Goal: Task Accomplishment & Management: Use online tool/utility

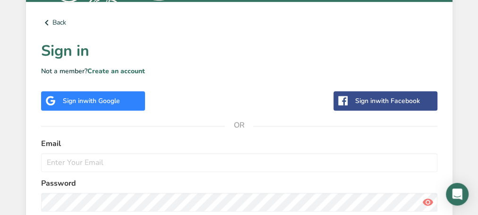
scroll to position [290, 0]
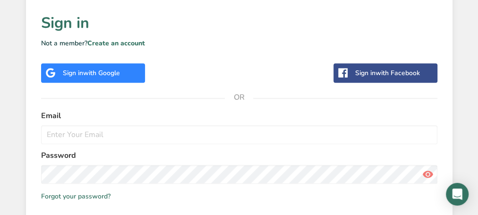
click at [110, 71] on span "with Google" at bounding box center [101, 73] width 37 height 9
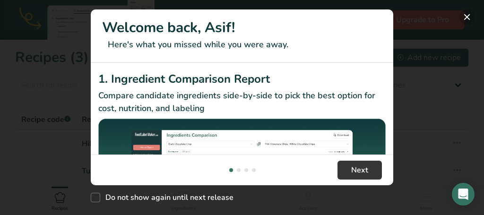
click at [466, 17] on button "New Features" at bounding box center [466, 16] width 15 height 15
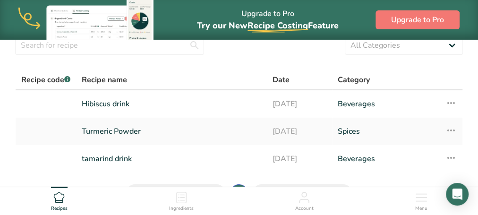
scroll to position [38, 0]
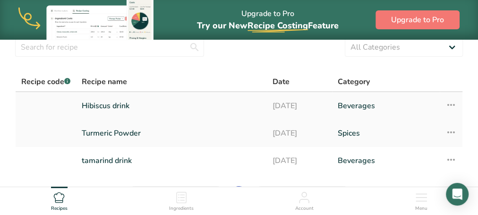
click at [121, 107] on link "Hibiscus drink" at bounding box center [172, 106] width 180 height 20
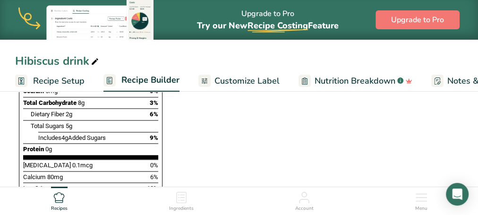
scroll to position [554, 0]
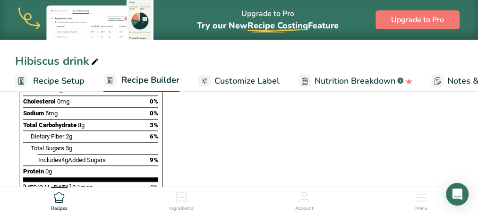
click at [246, 82] on span "Customize Label" at bounding box center [247, 81] width 65 height 13
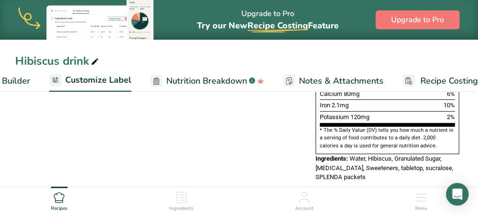
scroll to position [0, 172]
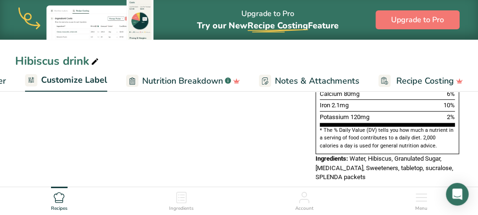
click at [399, 155] on span "Water, Hibiscus, Granulated Sugar, [MEDICAL_DATA], Sweeteners, tabletop, sucral…" at bounding box center [385, 168] width 138 height 26
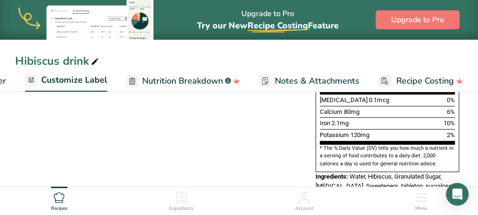
scroll to position [335, 0]
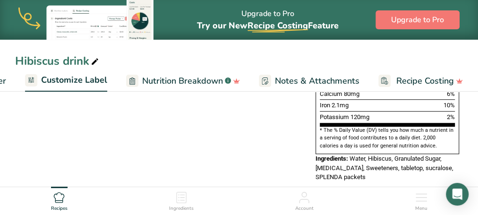
click at [77, 82] on span "Customize Label" at bounding box center [74, 80] width 66 height 13
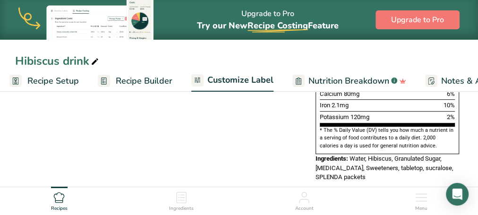
scroll to position [0, 0]
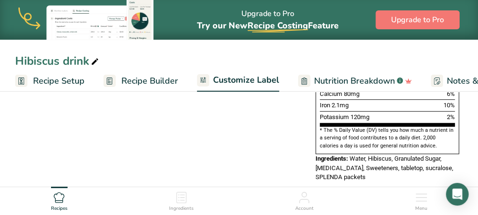
click at [63, 83] on span "Recipe Setup" at bounding box center [59, 81] width 52 height 13
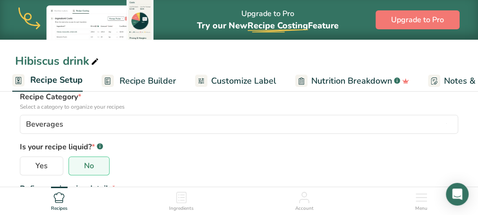
scroll to position [88, 0]
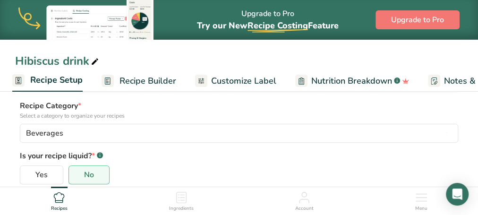
click at [152, 81] on span "Recipe Builder" at bounding box center [148, 81] width 57 height 13
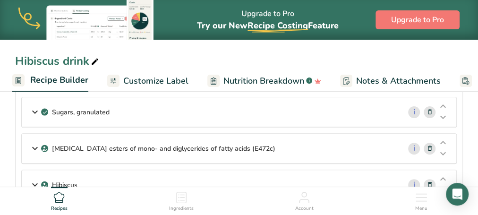
scroll to position [101, 0]
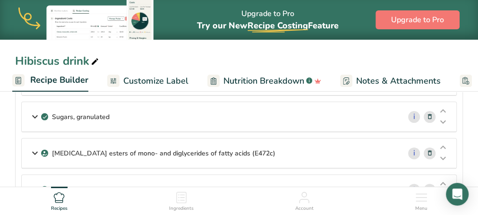
click at [265, 84] on span "Nutrition Breakdown" at bounding box center [264, 81] width 81 height 13
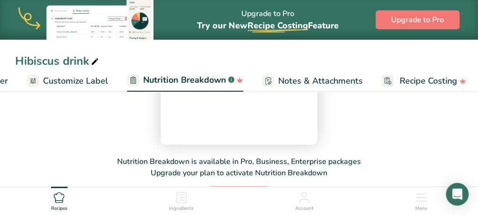
scroll to position [0, 173]
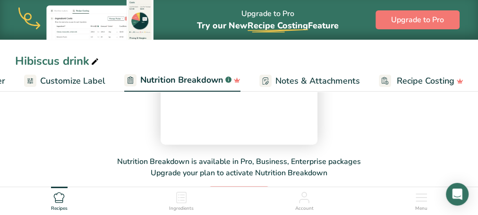
click at [95, 61] on icon at bounding box center [95, 61] width 9 height 13
click at [77, 130] on div "Get a comprehensive analysis of your recipe's nutrients, vitamins, & minerals. …" at bounding box center [239, 103] width 448 height 203
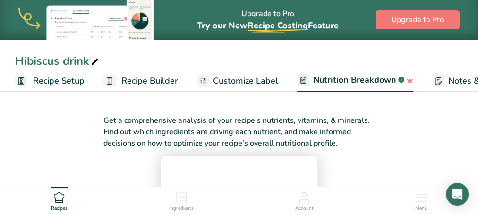
scroll to position [0, 0]
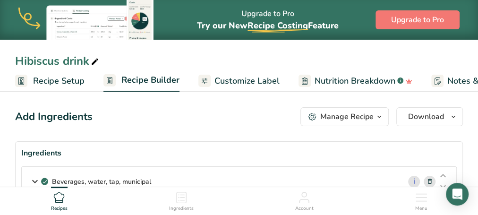
scroll to position [101, 0]
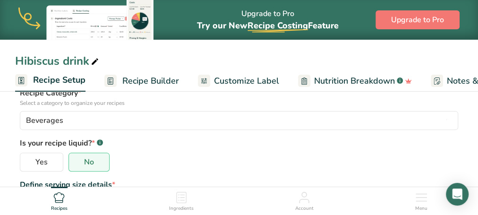
scroll to position [88, 0]
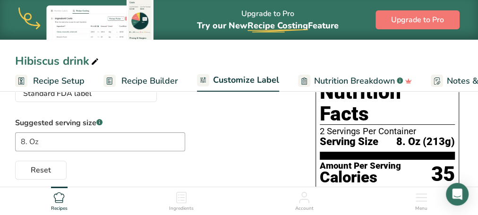
scroll to position [335, 0]
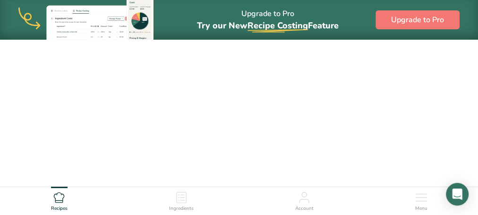
scroll to position [38, 0]
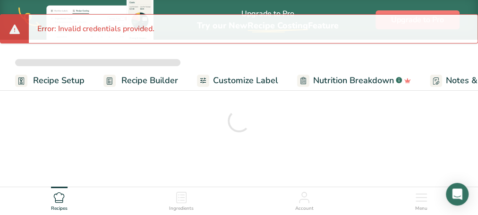
scroll to position [28, 0]
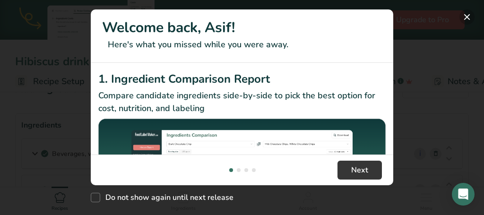
click at [466, 16] on button "New Features" at bounding box center [466, 16] width 15 height 15
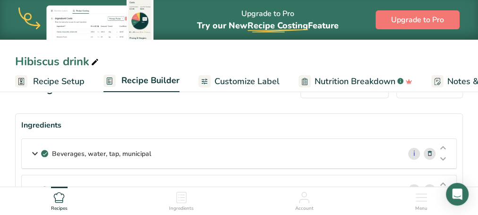
click at [466, 16] on div "New Features" at bounding box center [239, 107] width 478 height 215
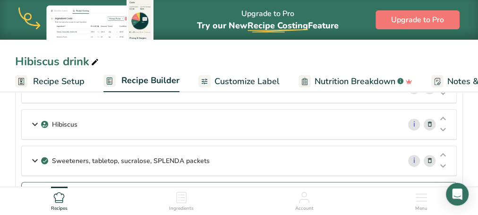
scroll to position [152, 0]
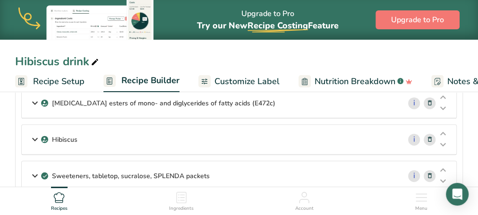
click at [67, 84] on span "Recipe Setup" at bounding box center [59, 81] width 52 height 13
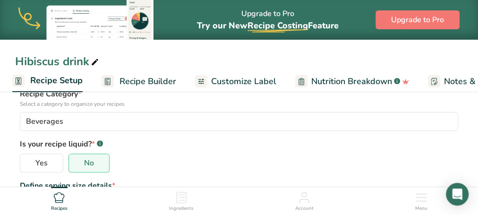
scroll to position [138, 0]
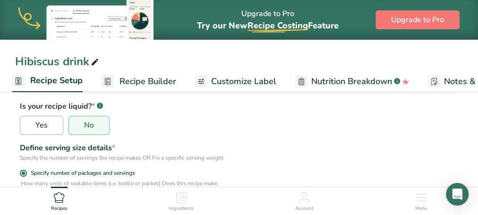
click at [41, 127] on span "Yes" at bounding box center [41, 125] width 12 height 9
click at [26, 127] on input "Yes" at bounding box center [23, 125] width 6 height 6
radio input "true"
radio input "false"
select select "22"
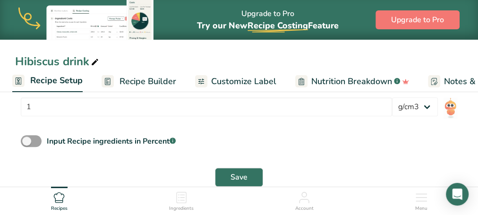
scroll to position [475, 0]
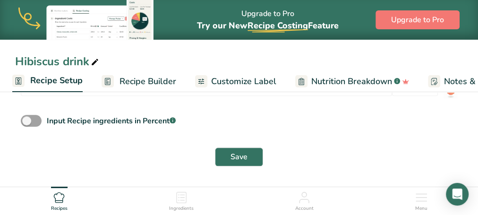
click at [145, 82] on span "Recipe Builder" at bounding box center [148, 81] width 57 height 13
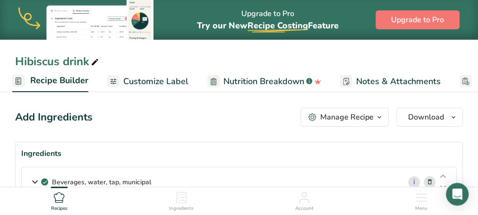
click at [351, 121] on div "Manage Recipe" at bounding box center [346, 117] width 53 height 11
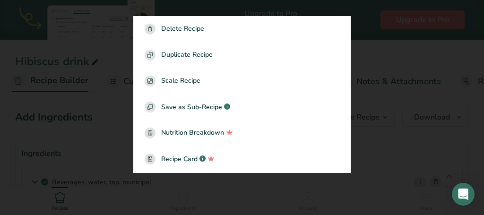
click at [382, 121] on div at bounding box center [242, 107] width 484 height 215
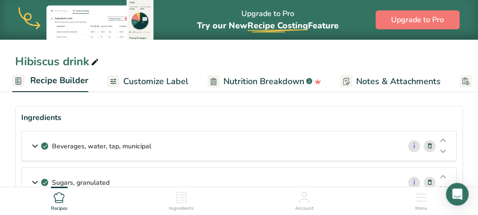
scroll to position [38, 0]
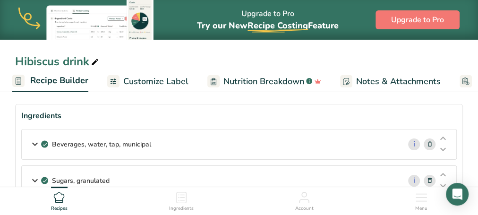
click at [153, 145] on div "Beverages, water, tap, municipal" at bounding box center [211, 143] width 379 height 29
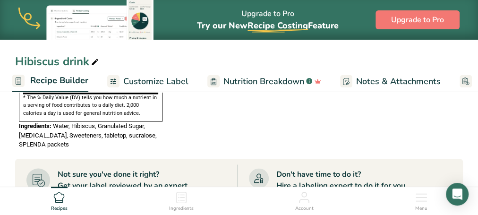
scroll to position [693, 0]
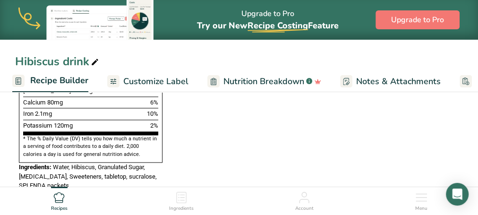
click at [171, 82] on span "Customize Label" at bounding box center [155, 81] width 65 height 13
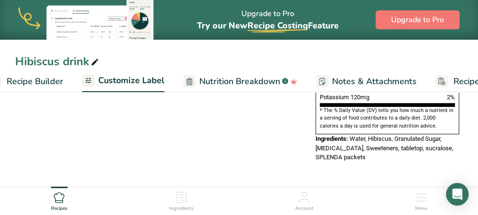
scroll to position [336, 0]
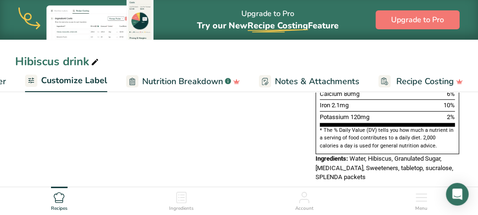
click at [365, 157] on span "Water, Hibiscus, Granulated Sugar, [MEDICAL_DATA], Sweeteners, tabletop, sucral…" at bounding box center [385, 168] width 138 height 26
click at [356, 155] on span "Water, Hibiscus, Granulated Sugar, [MEDICAL_DATA], Sweeteners, tabletop, sucral…" at bounding box center [385, 168] width 138 height 26
click at [374, 157] on div "Ingredients: Water, Hibiscus, Granulated Sugar, [MEDICAL_DATA], Sweeteners, tab…" at bounding box center [388, 168] width 144 height 28
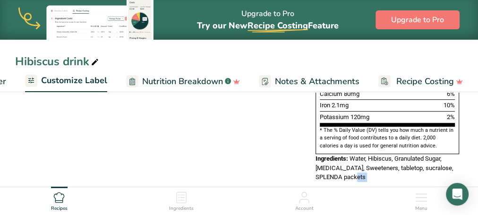
click at [368, 159] on div "Ingredients: Water, Hibiscus, Granulated Sugar, [MEDICAL_DATA], Sweeteners, tab…" at bounding box center [388, 168] width 144 height 28
click at [359, 156] on span "Water, Hibiscus, Granulated Sugar, [MEDICAL_DATA], Sweeteners, tabletop, sucral…" at bounding box center [385, 168] width 138 height 26
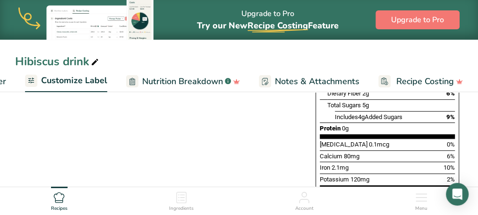
scroll to position [235, 0]
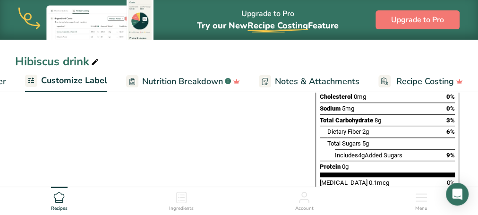
click at [302, 83] on span "Notes & Attachments" at bounding box center [317, 81] width 85 height 13
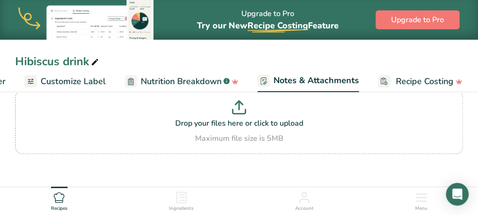
scroll to position [222, 0]
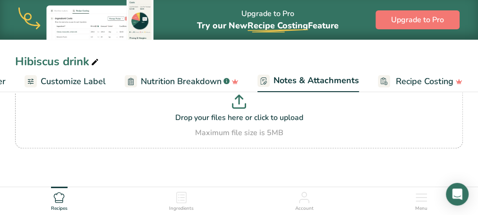
click at [407, 86] on span "Recipe Costing" at bounding box center [425, 81] width 58 height 13
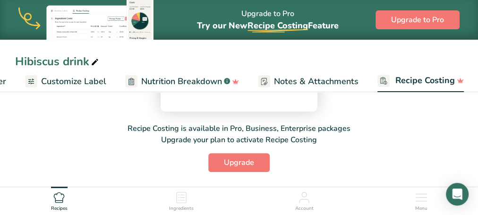
scroll to position [222, 0]
click at [84, 84] on span "Customize Label" at bounding box center [73, 81] width 65 height 13
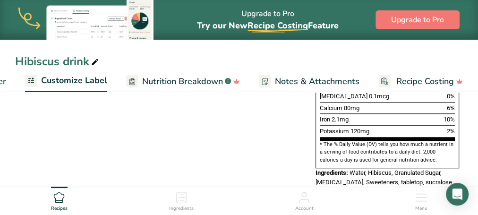
scroll to position [336, 0]
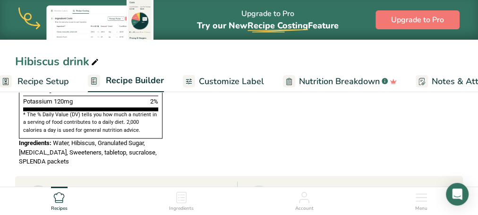
scroll to position [0, 0]
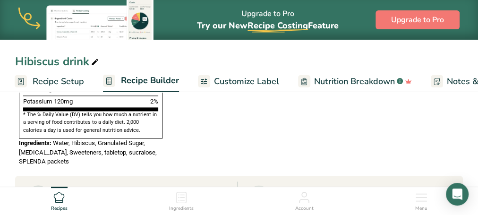
click at [64, 82] on span "Recipe Setup" at bounding box center [59, 81] width 52 height 13
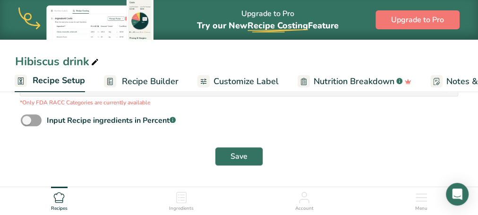
scroll to position [417, 0]
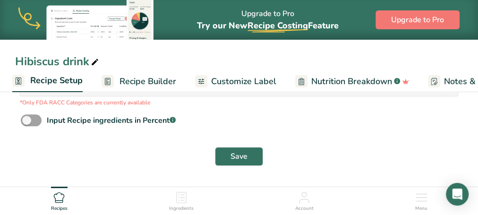
click at [140, 82] on span "Recipe Builder" at bounding box center [148, 81] width 57 height 13
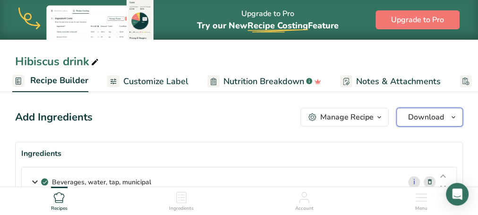
click at [456, 118] on icon "button" at bounding box center [454, 118] width 8 height 12
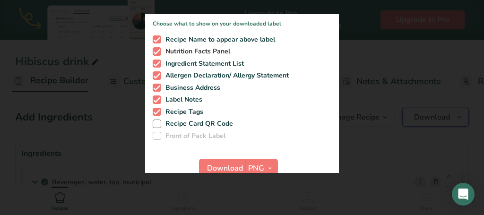
scroll to position [76, 0]
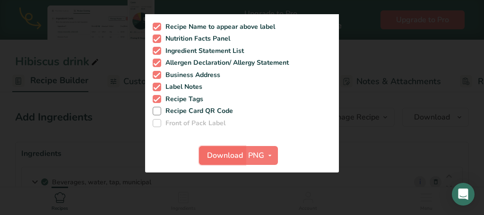
click at [224, 154] on span "Download" at bounding box center [225, 155] width 36 height 11
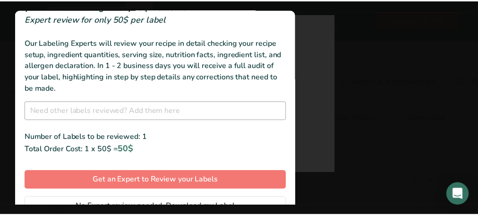
scroll to position [53, 0]
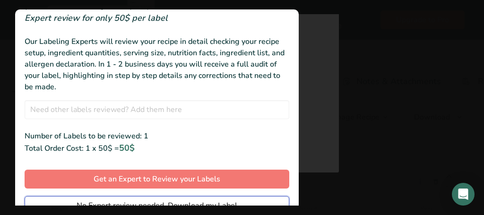
click at [118, 201] on span "No Expert review needed. Download my Label" at bounding box center [157, 205] width 161 height 11
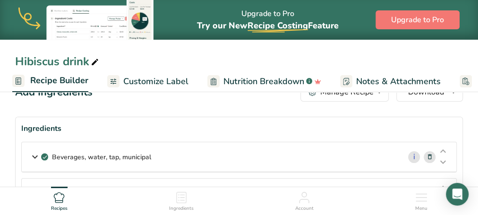
scroll to position [0, 0]
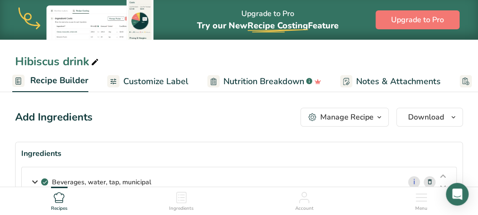
click at [58, 81] on span "Recipe Builder" at bounding box center [59, 80] width 58 height 13
click at [380, 119] on icon "button" at bounding box center [380, 118] width 8 height 12
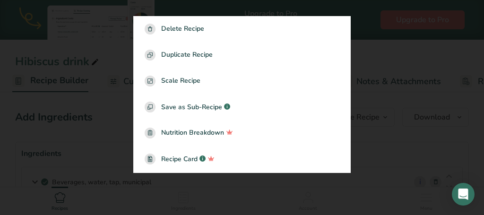
click at [380, 119] on div at bounding box center [242, 107] width 484 height 215
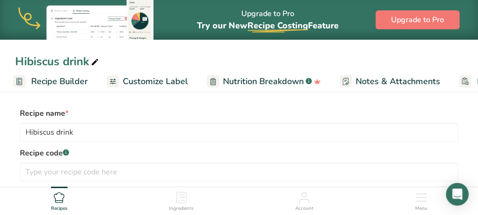
scroll to position [417, 0]
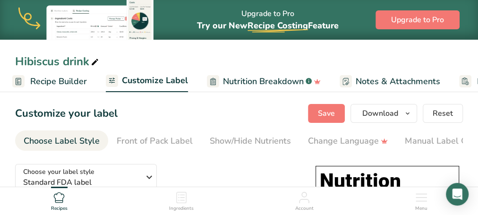
scroll to position [336, 0]
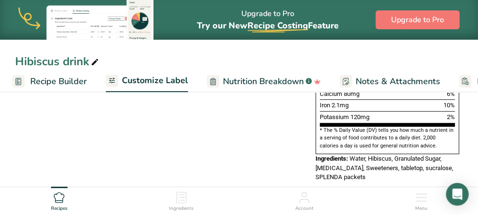
click at [304, 204] on div "Account" at bounding box center [304, 200] width 18 height 26
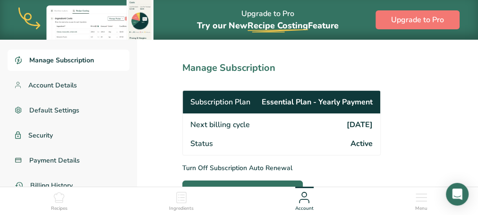
scroll to position [46, 0]
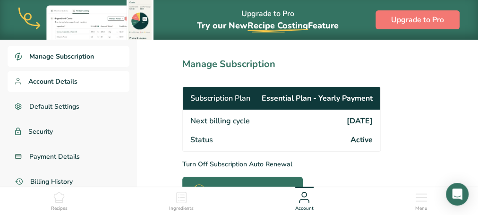
click at [58, 79] on span "Account Details" at bounding box center [52, 82] width 49 height 10
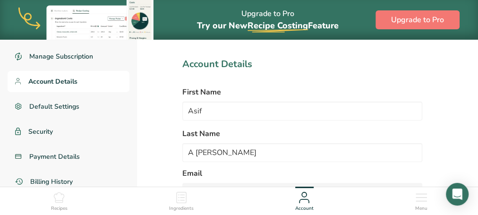
select select
select select "2"
click at [52, 104] on span "Default Settings" at bounding box center [54, 107] width 51 height 10
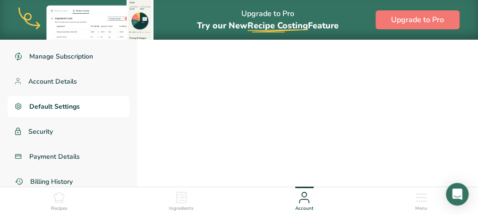
select select
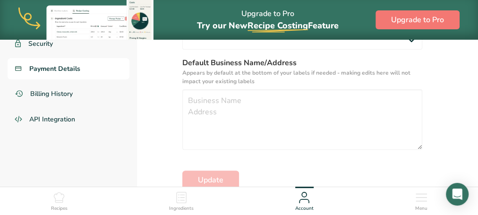
scroll to position [136, 0]
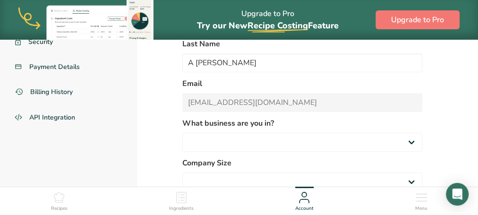
scroll to position [46, 0]
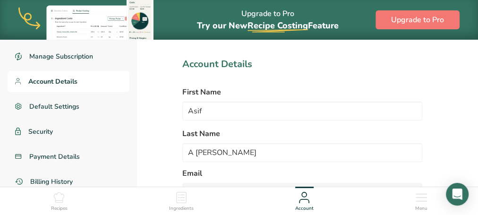
select select "2"
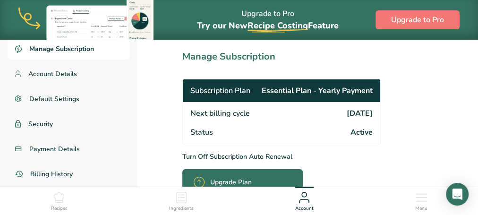
scroll to position [96, 0]
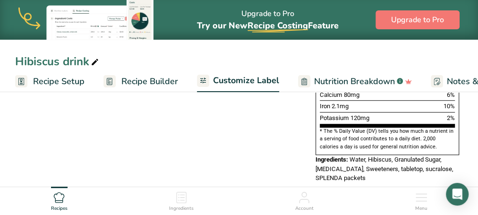
scroll to position [336, 0]
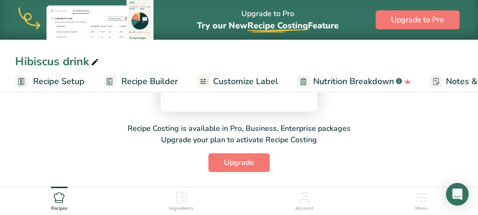
scroll to position [236, 0]
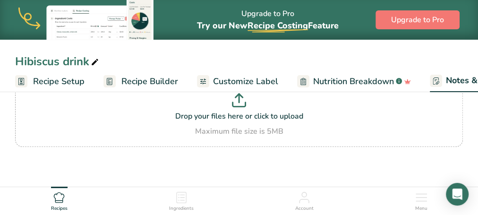
scroll to position [222, 0]
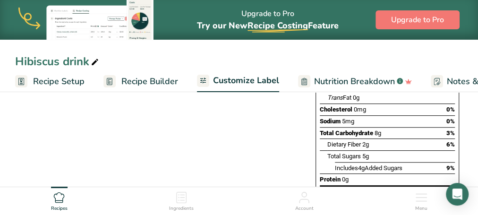
scroll to position [235, 0]
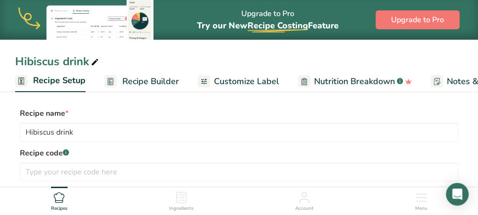
scroll to position [417, 0]
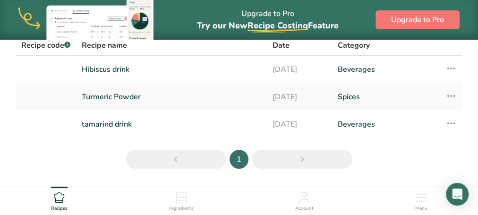
scroll to position [76, 0]
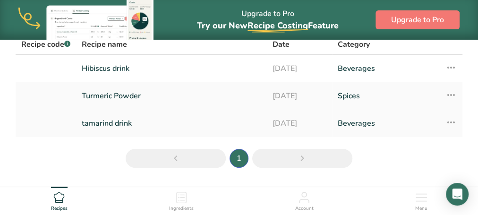
click at [112, 122] on link "tamarind drink" at bounding box center [172, 123] width 180 height 20
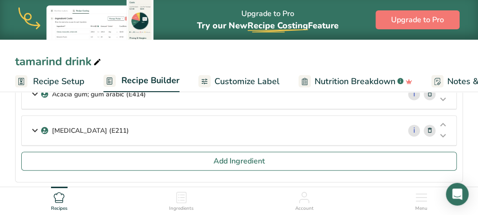
scroll to position [227, 0]
